Goal: Transaction & Acquisition: Purchase product/service

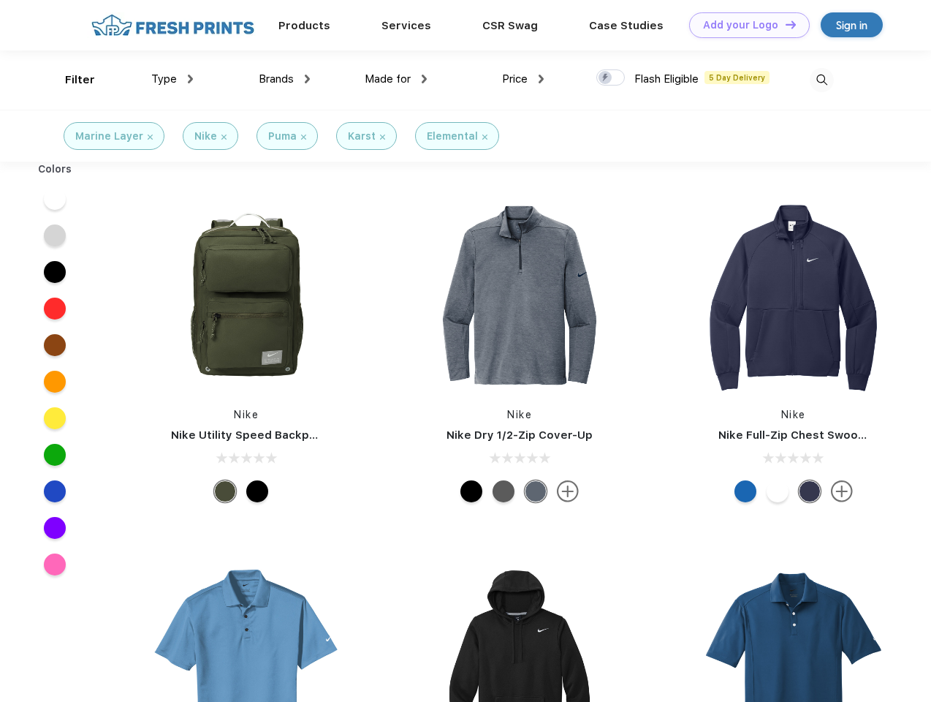
click at [744, 25] on link "Add your Logo Design Tool" at bounding box center [749, 25] width 121 height 26
click at [0, 0] on div "Design Tool" at bounding box center [0, 0] width 0 height 0
click at [784, 24] on link "Add your Logo Design Tool" at bounding box center [749, 25] width 121 height 26
click at [70, 80] on div "Filter" at bounding box center [80, 80] width 30 height 17
click at [172, 79] on span "Type" at bounding box center [164, 78] width 26 height 13
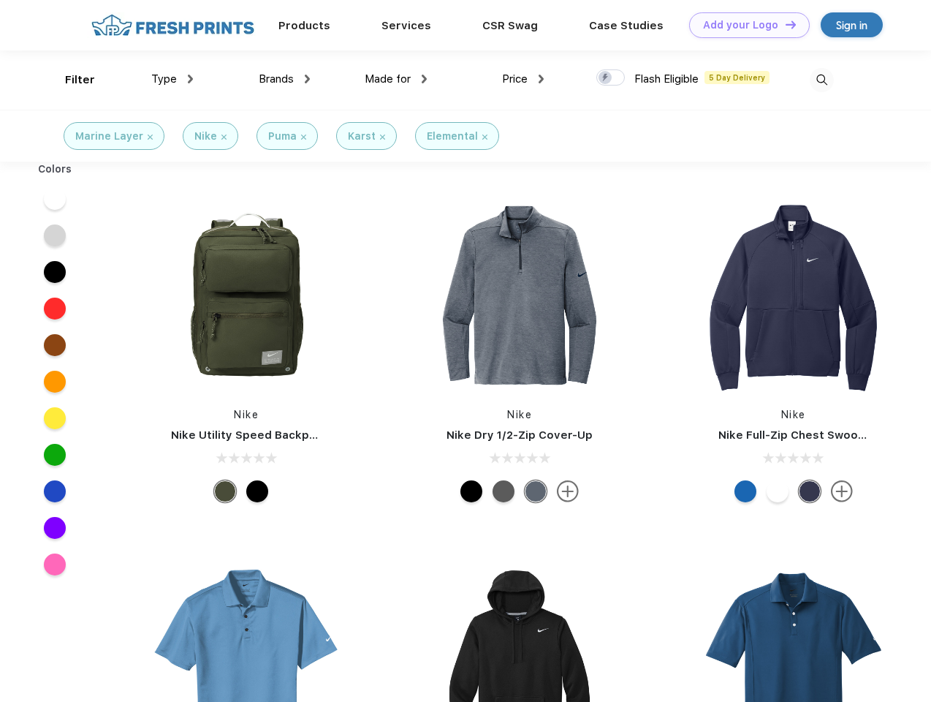
click at [284, 79] on span "Brands" at bounding box center [276, 78] width 35 height 13
click at [396, 79] on span "Made for" at bounding box center [388, 78] width 46 height 13
click at [523, 79] on span "Price" at bounding box center [515, 78] width 26 height 13
click at [611, 78] on div at bounding box center [610, 77] width 29 height 16
click at [606, 78] on input "checkbox" at bounding box center [601, 74] width 10 height 10
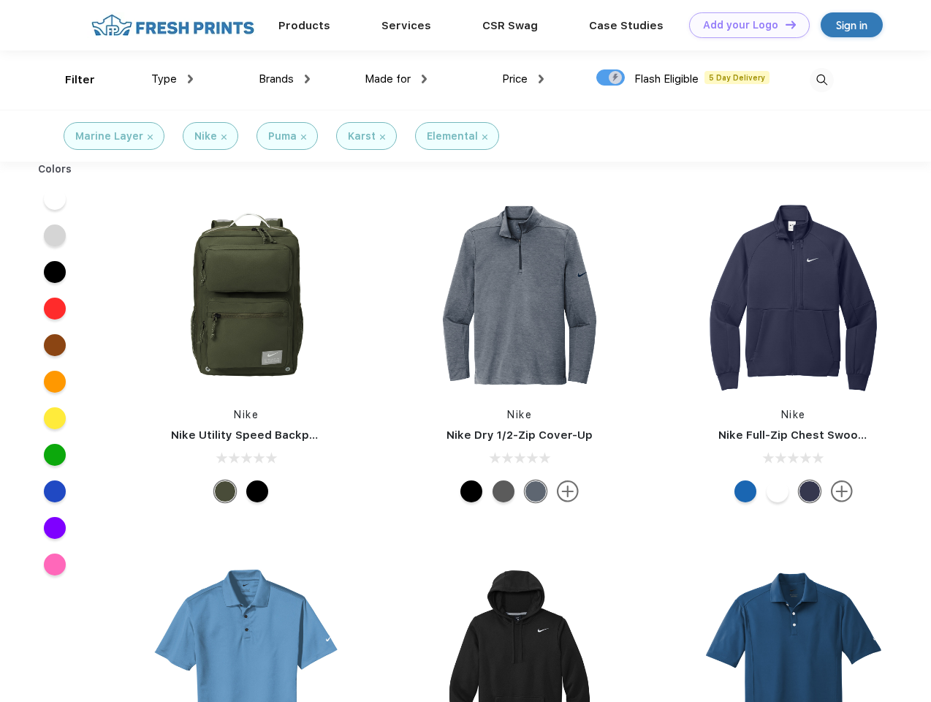
click at [822, 80] on img at bounding box center [822, 80] width 24 height 24
